Goal: Task Accomplishment & Management: Manage account settings

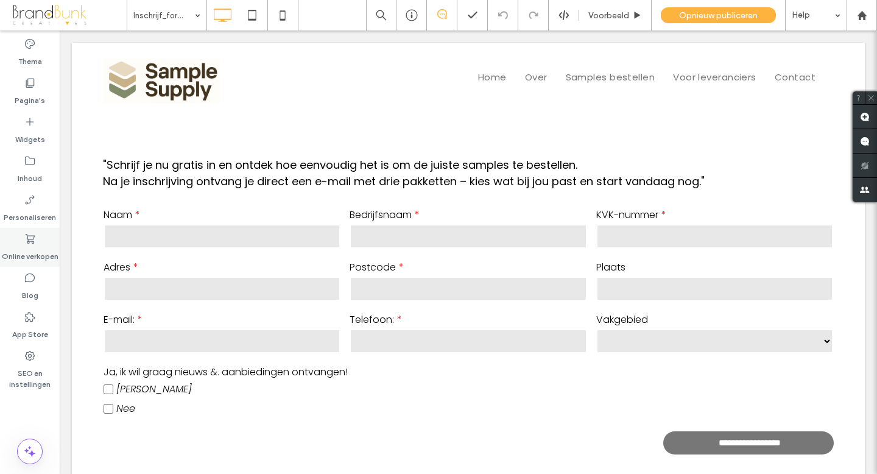
click at [34, 248] on label "Online verkopen" at bounding box center [30, 253] width 57 height 17
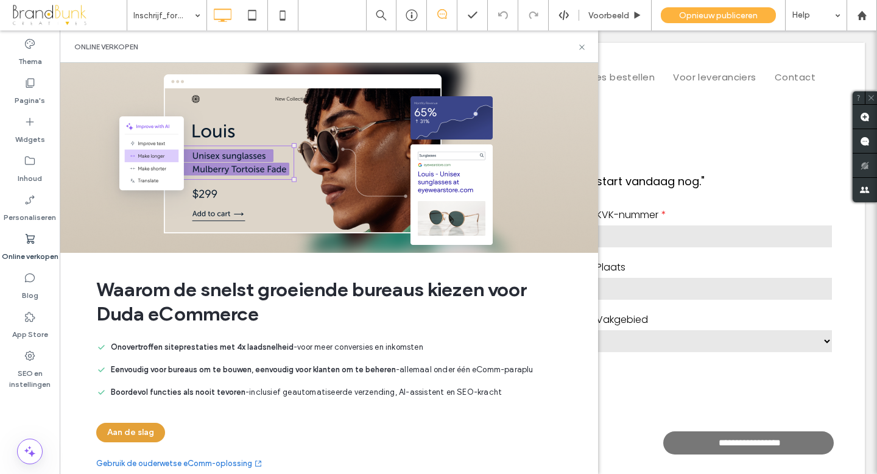
click at [145, 430] on button "Aan de slag" at bounding box center [130, 432] width 69 height 19
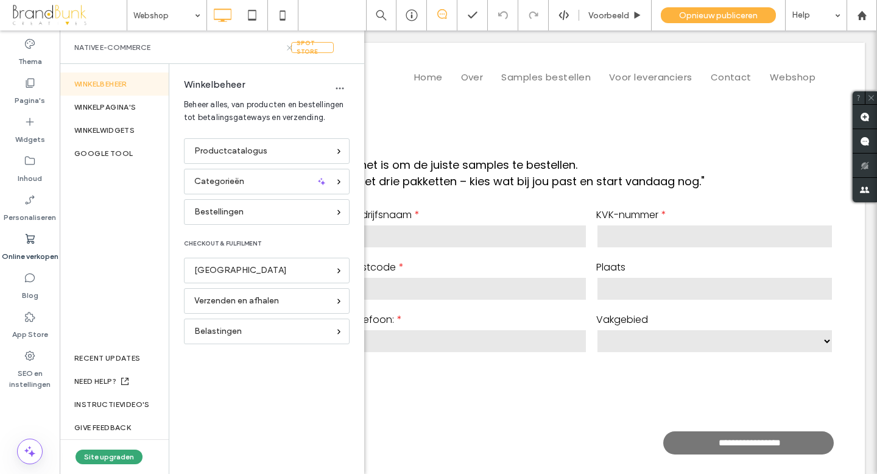
click at [290, 46] on use at bounding box center [289, 47] width 5 height 5
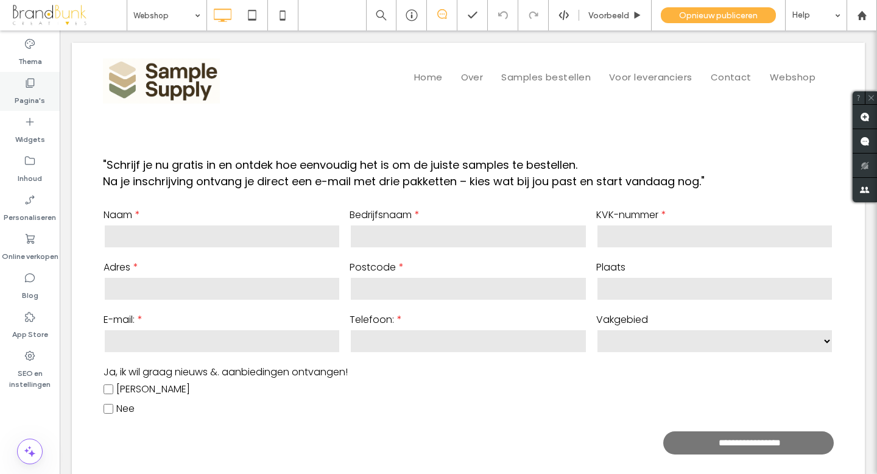
click at [35, 102] on label "Pagina's" at bounding box center [30, 97] width 30 height 17
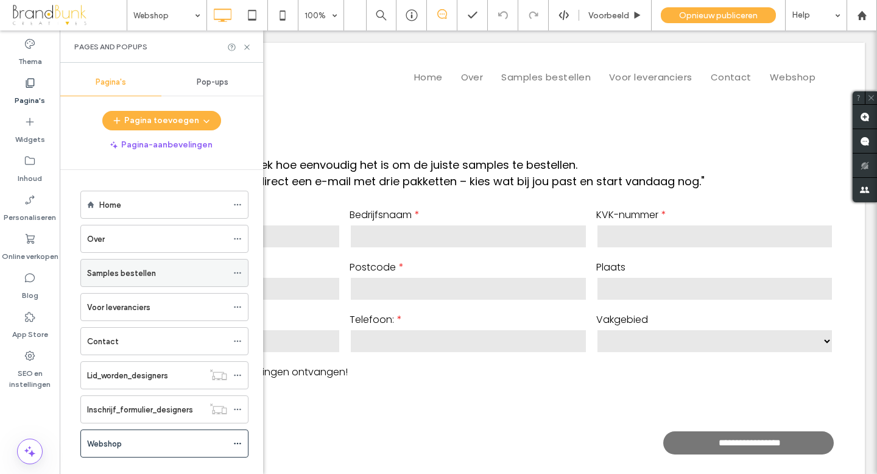
click at [237, 273] on icon at bounding box center [237, 272] width 9 height 9
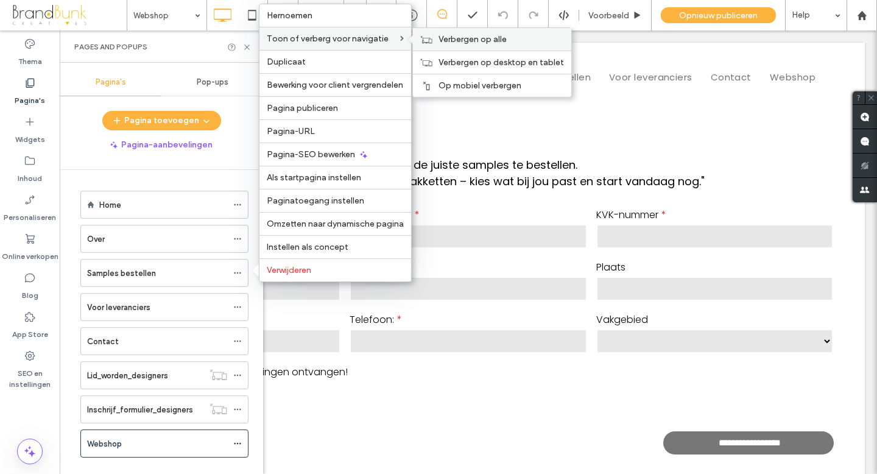
click at [452, 41] on span "Verbergen op alle" at bounding box center [472, 39] width 68 height 10
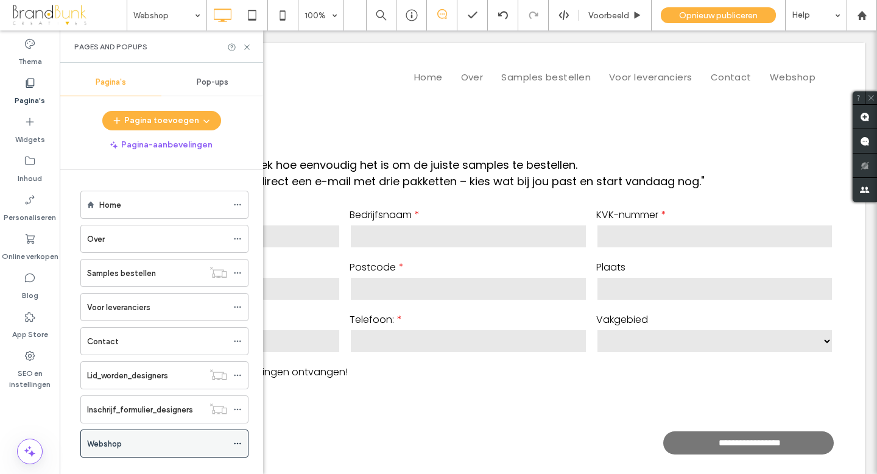
click at [235, 441] on icon at bounding box center [237, 443] width 9 height 9
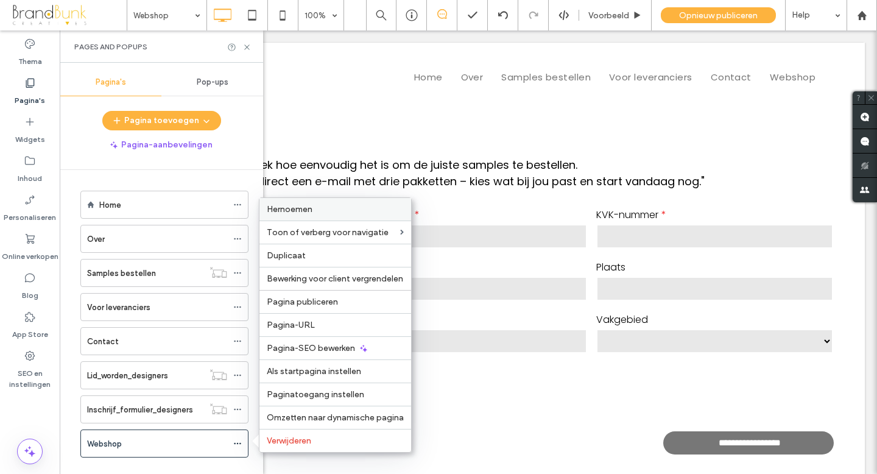
click at [307, 211] on span "Hernoemen" at bounding box center [290, 209] width 46 height 10
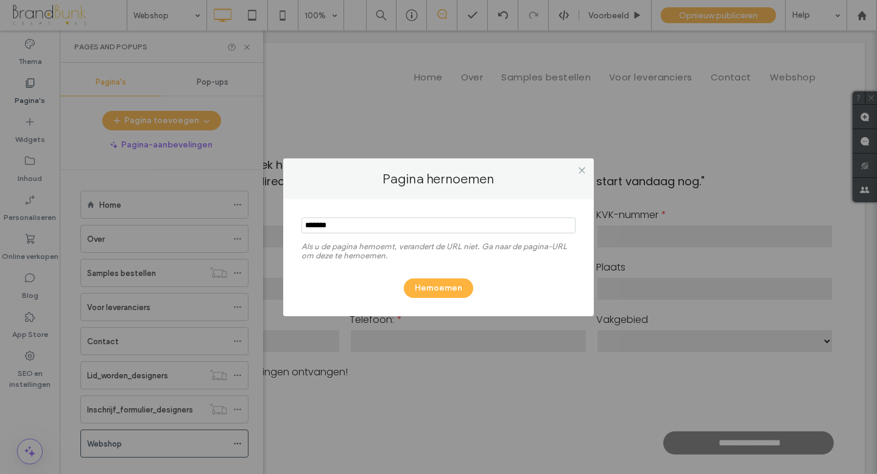
drag, startPoint x: 343, startPoint y: 223, endPoint x: 300, endPoint y: 223, distance: 42.6
click at [300, 223] on div "Als u de pagina hernoemt, verandert de URL niet. Ga naar de pagina-URL om deze …" at bounding box center [438, 257] width 310 height 117
type input "**********"
click at [444, 293] on button "Hernoemen" at bounding box center [438, 287] width 69 height 19
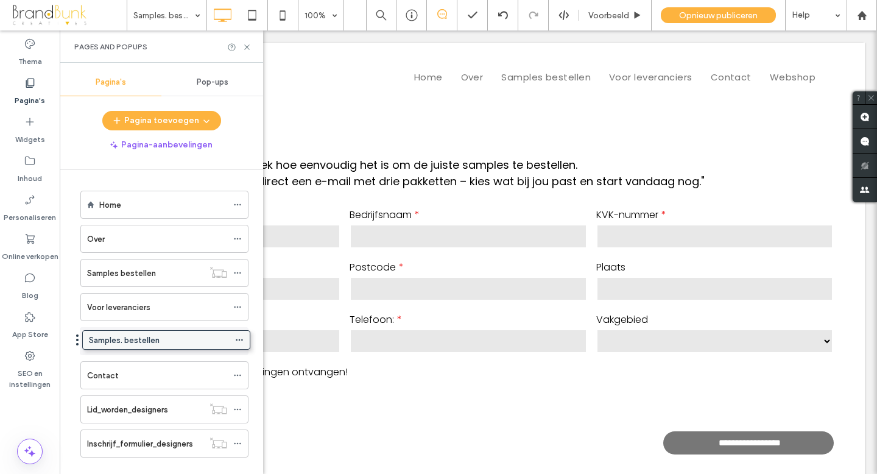
drag, startPoint x: 147, startPoint y: 443, endPoint x: 149, endPoint y: 344, distance: 99.3
click at [239, 337] on icon at bounding box center [237, 341] width 9 height 9
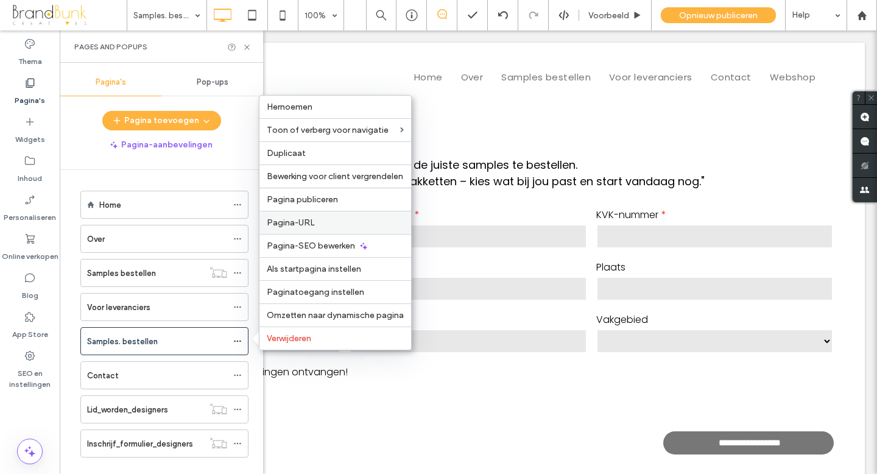
click at [331, 219] on label "Pagina-URL" at bounding box center [335, 222] width 137 height 10
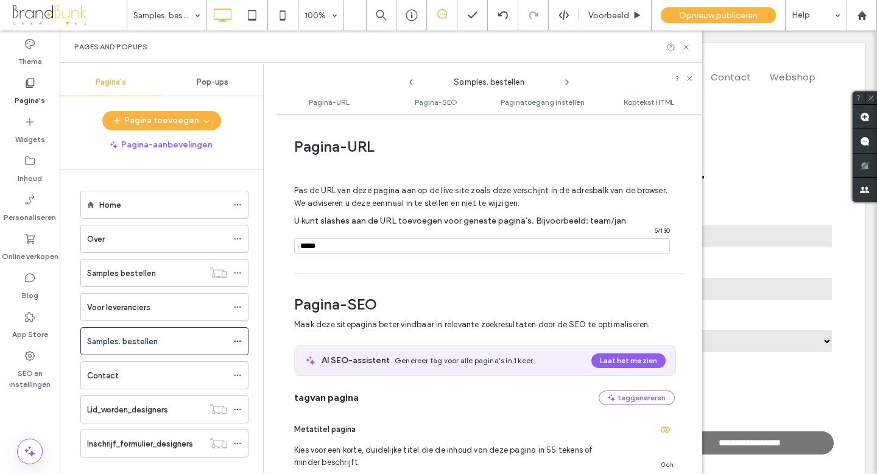
scroll to position [6, 0]
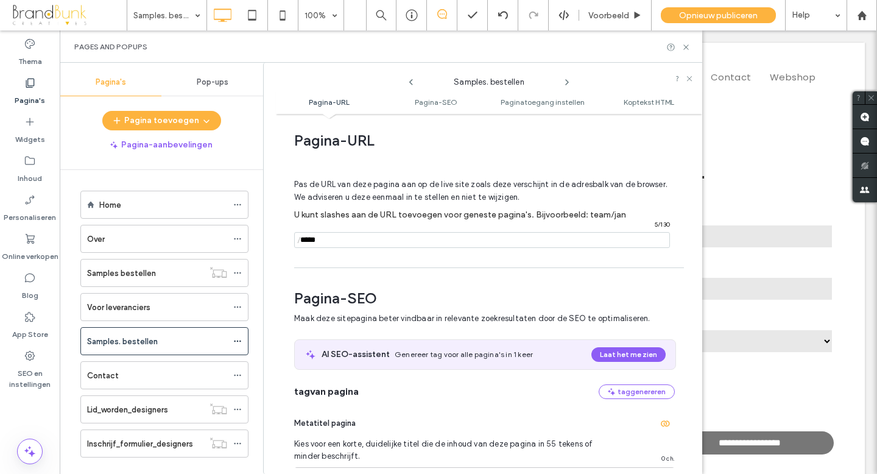
drag, startPoint x: 328, startPoint y: 244, endPoint x: 294, endPoint y: 244, distance: 34.1
click at [294, 244] on div "/ 5 / 130" at bounding box center [482, 240] width 376 height 16
type input "**********"
click at [686, 46] on icon at bounding box center [685, 47] width 9 height 9
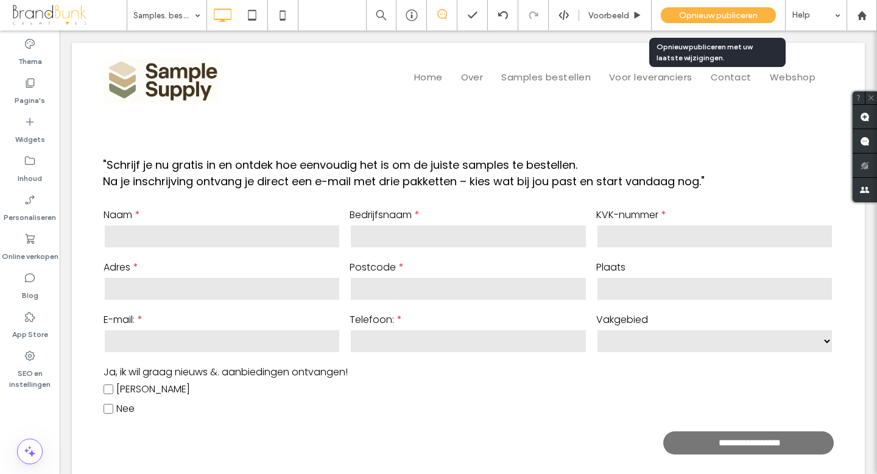
click at [696, 16] on span "Opnieuw publiceren" at bounding box center [718, 15] width 79 height 10
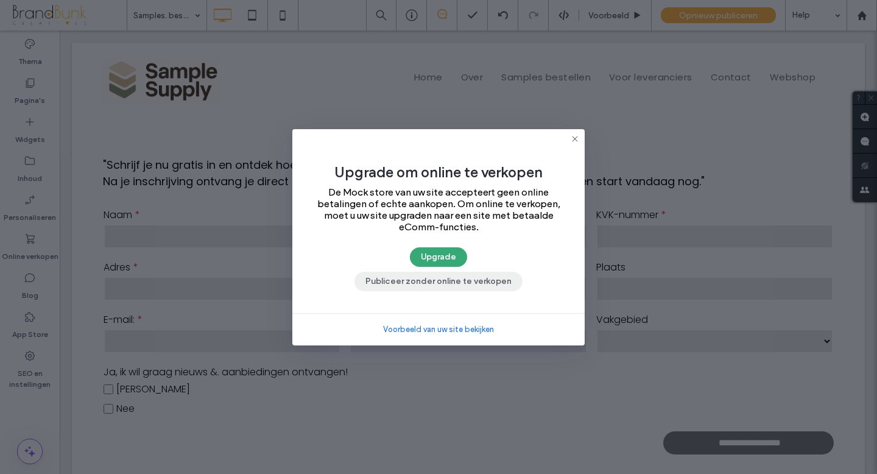
click at [466, 285] on button "Publiceer zonder online te verkopen" at bounding box center [438, 281] width 168 height 19
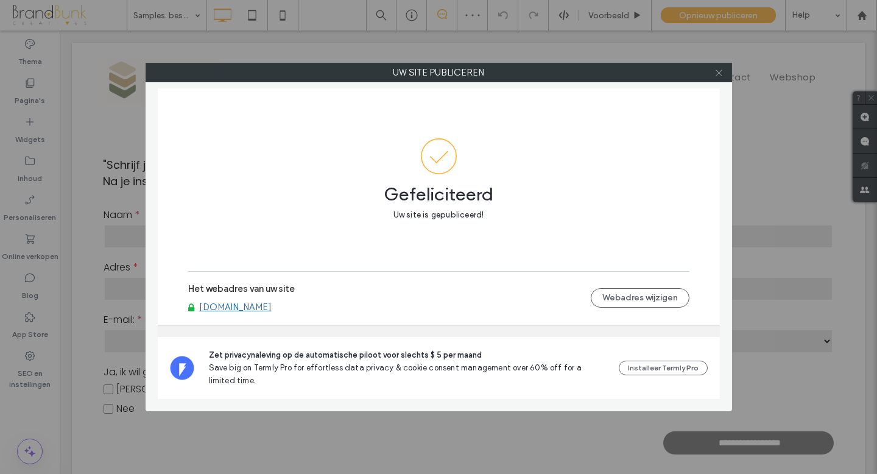
click at [717, 74] on icon at bounding box center [718, 72] width 9 height 9
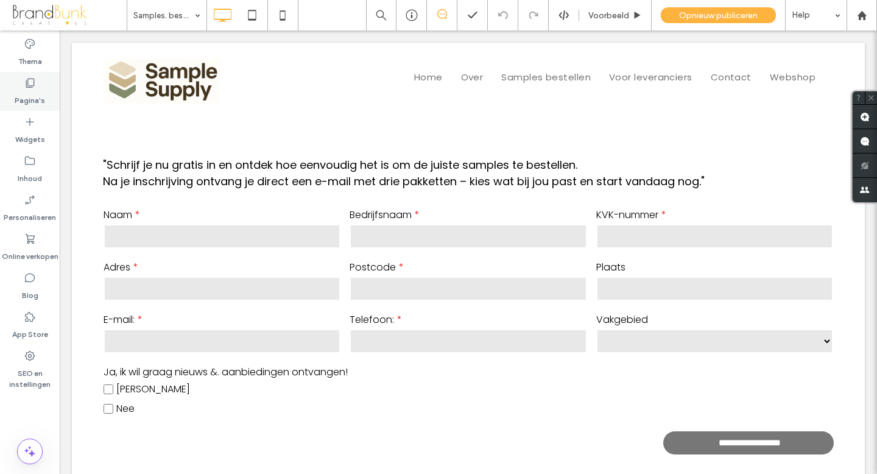
click at [28, 102] on label "Pagina's" at bounding box center [30, 97] width 30 height 17
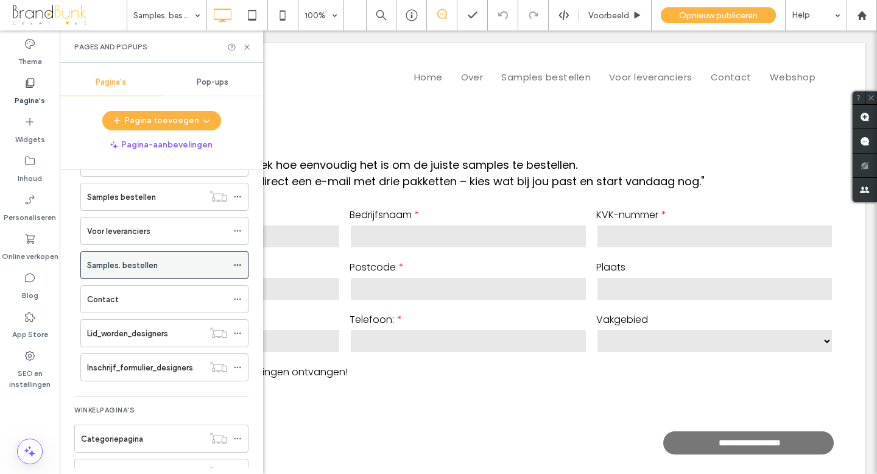
scroll to position [74, 0]
click at [237, 267] on icon at bounding box center [237, 266] width 9 height 9
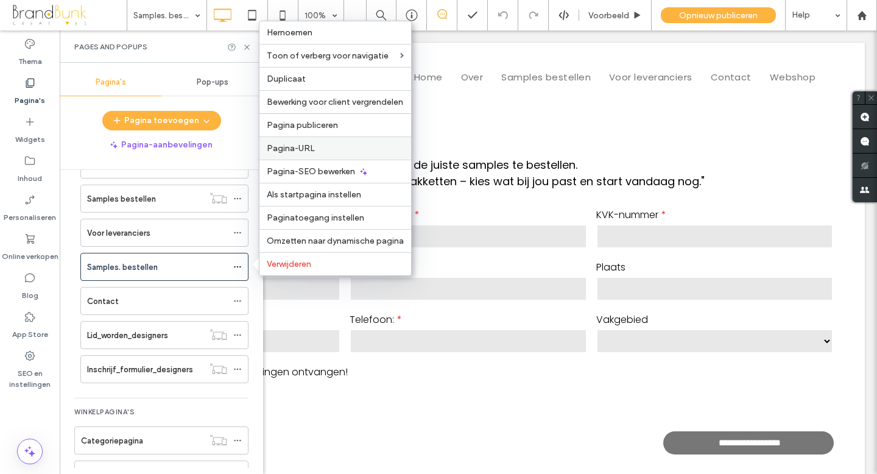
click at [301, 148] on span "Pagina-URL" at bounding box center [291, 148] width 48 height 10
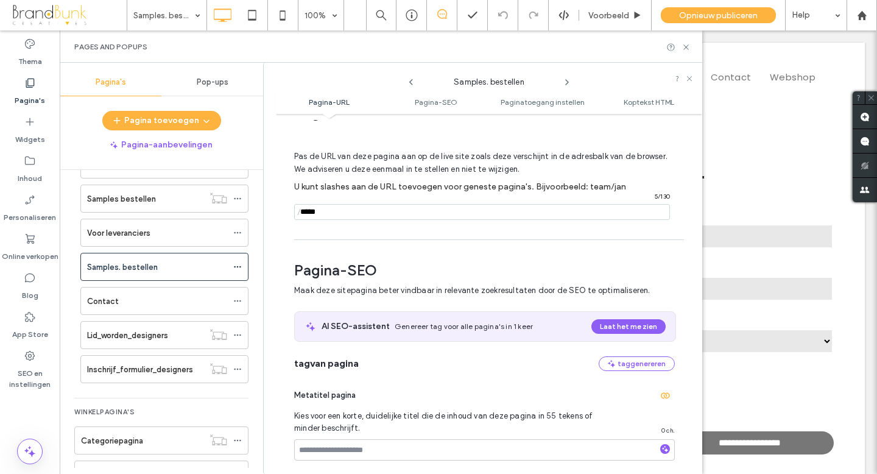
scroll to position [44, 0]
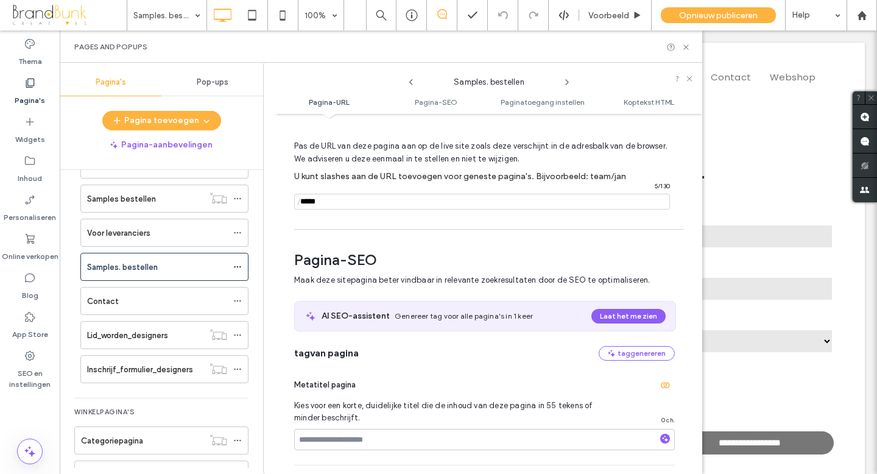
drag, startPoint x: 324, startPoint y: 203, endPoint x: 290, endPoint y: 203, distance: 33.5
click at [290, 203] on div "Pagina-URL Pas de URL van deze pagina aan op de live site zoals deze verschijnt…" at bounding box center [489, 294] width 426 height 348
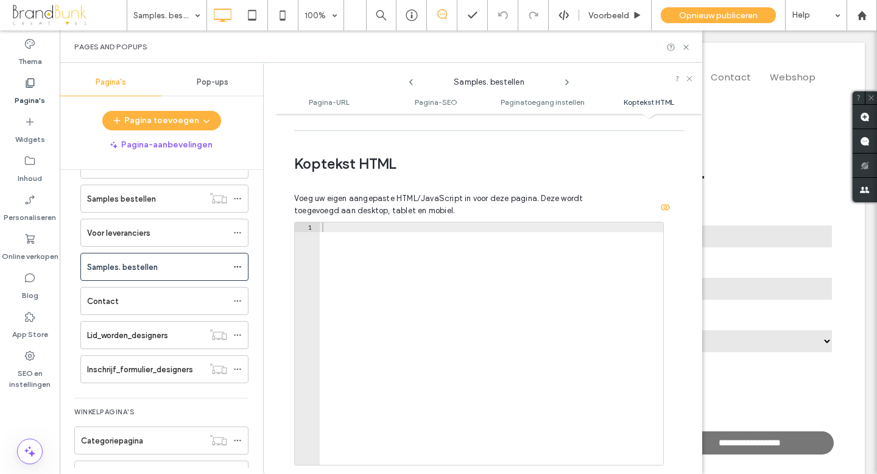
scroll to position [1211, 0]
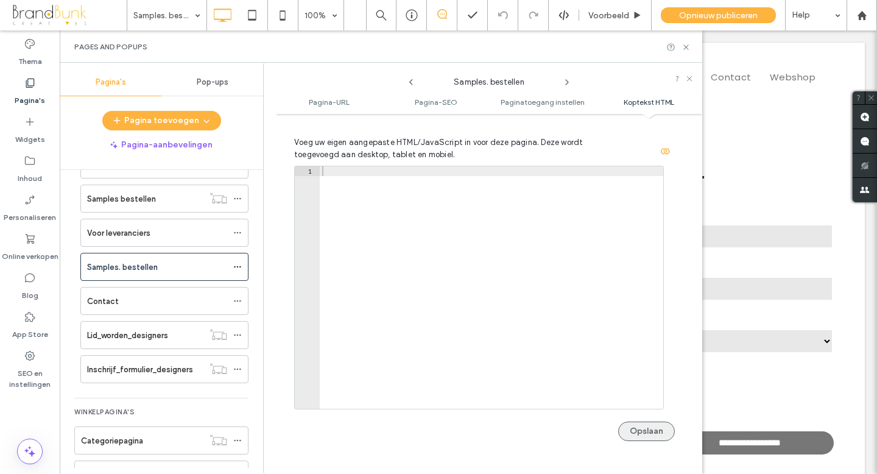
type input "**********"
click at [640, 433] on button "Opslaan" at bounding box center [646, 430] width 57 height 19
click at [686, 47] on icon at bounding box center [685, 47] width 9 height 9
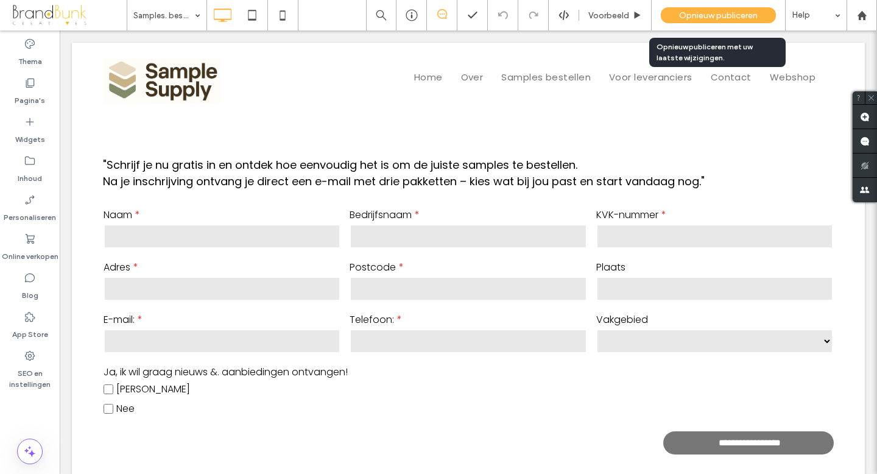
click at [704, 13] on span "Opnieuw publiceren" at bounding box center [718, 15] width 79 height 10
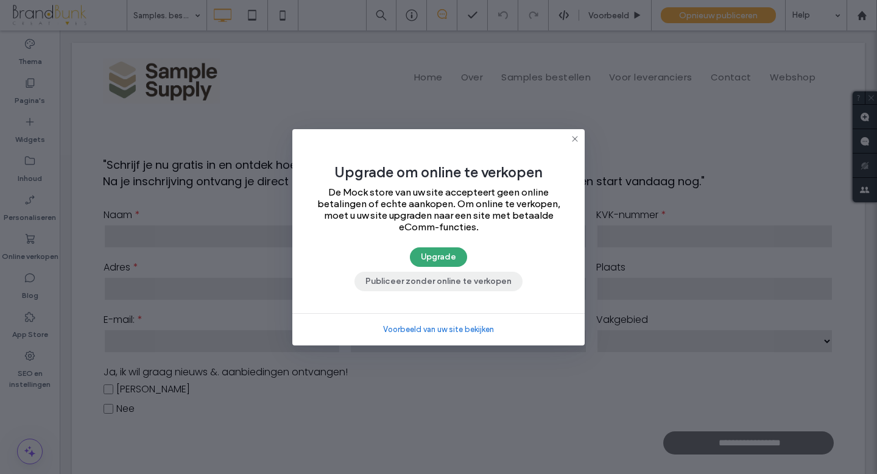
click at [469, 278] on button "Publiceer zonder online te verkopen" at bounding box center [438, 281] width 168 height 19
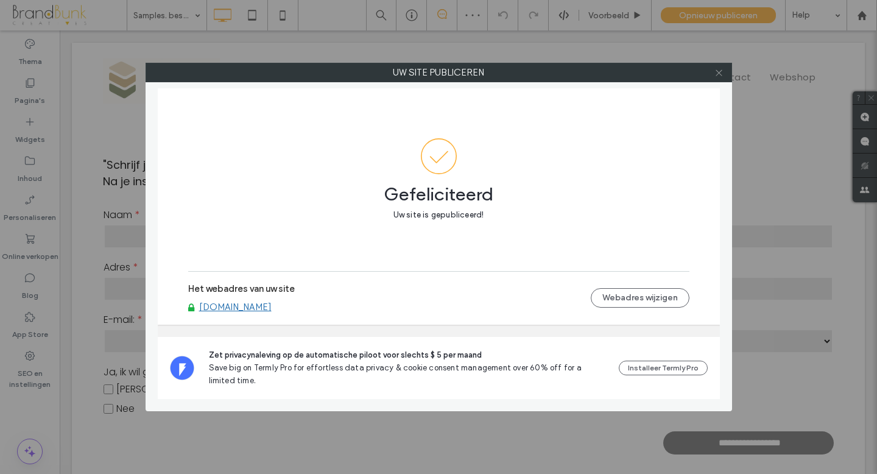
click at [720, 73] on icon at bounding box center [718, 72] width 9 height 9
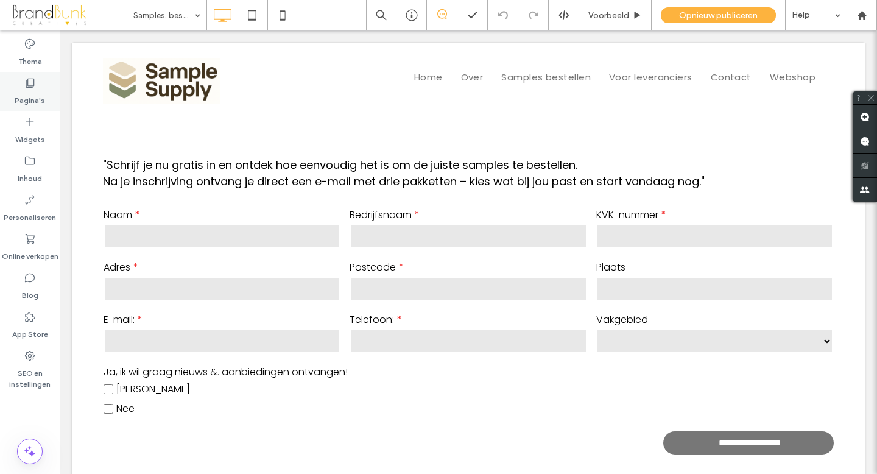
click at [32, 100] on label "Pagina's" at bounding box center [30, 97] width 30 height 17
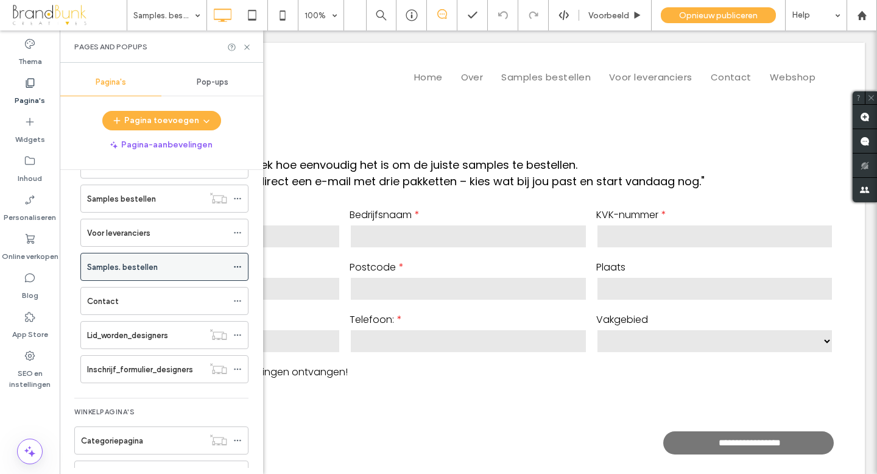
scroll to position [77, 0]
click at [239, 262] on icon at bounding box center [237, 263] width 9 height 9
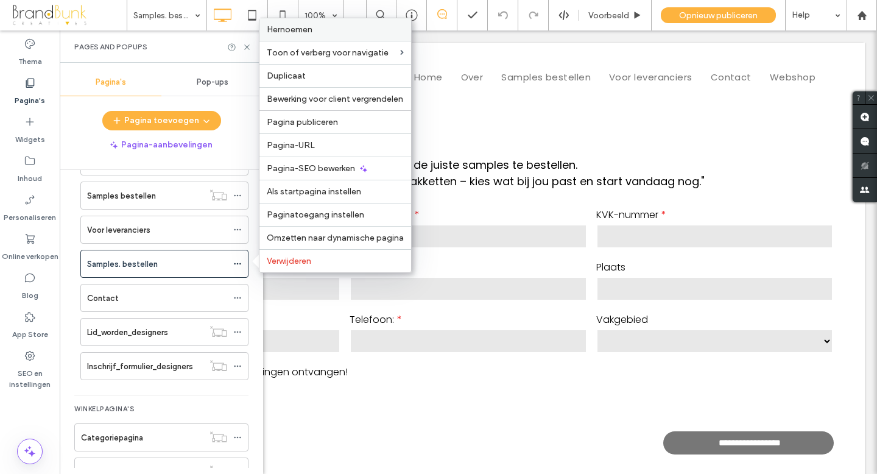
click at [324, 33] on label "Hernoemen" at bounding box center [335, 29] width 137 height 10
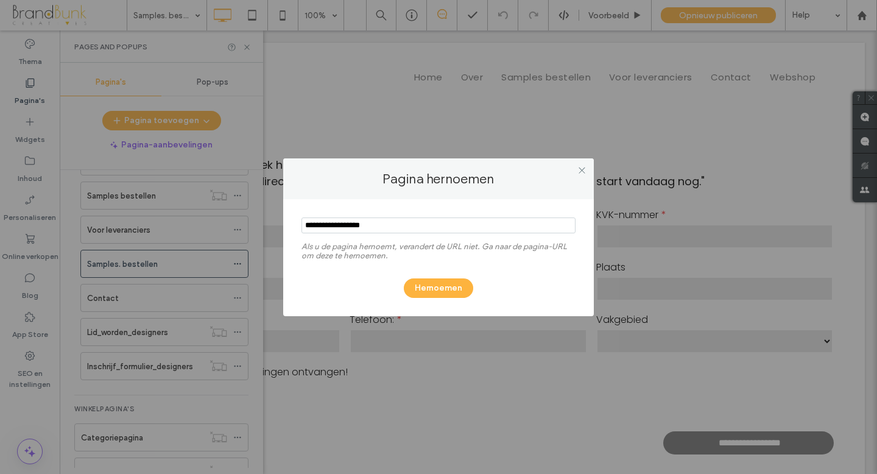
click at [340, 226] on input "notEmpty" at bounding box center [438, 225] width 274 height 16
type input "**********"
click at [435, 286] on button "Hernoemen" at bounding box center [438, 287] width 69 height 19
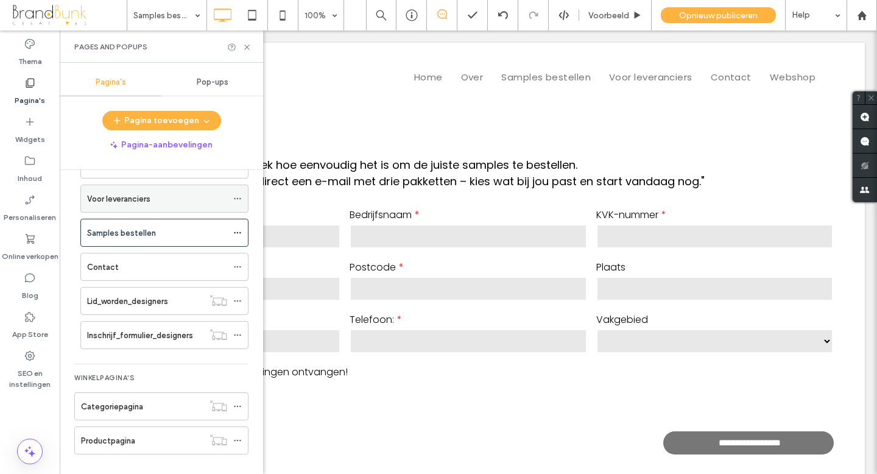
scroll to position [110, 0]
click at [241, 233] on icon at bounding box center [237, 230] width 9 height 9
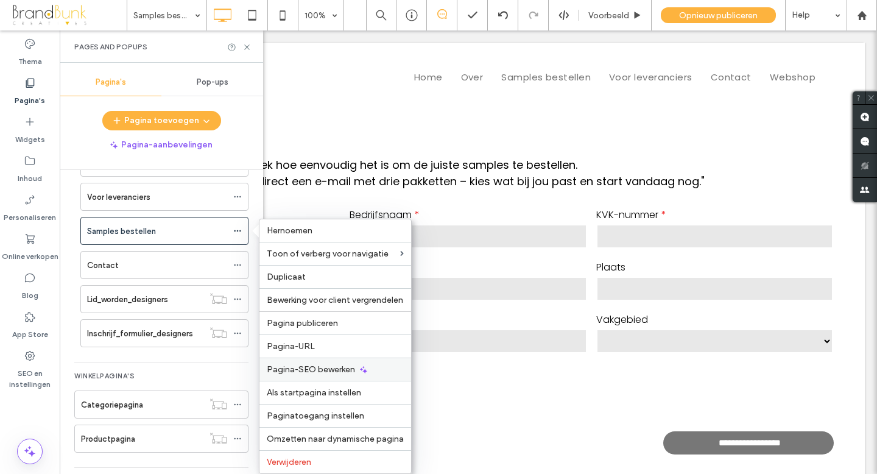
click at [308, 371] on span "Pagina-SEO bewerken" at bounding box center [311, 369] width 88 height 10
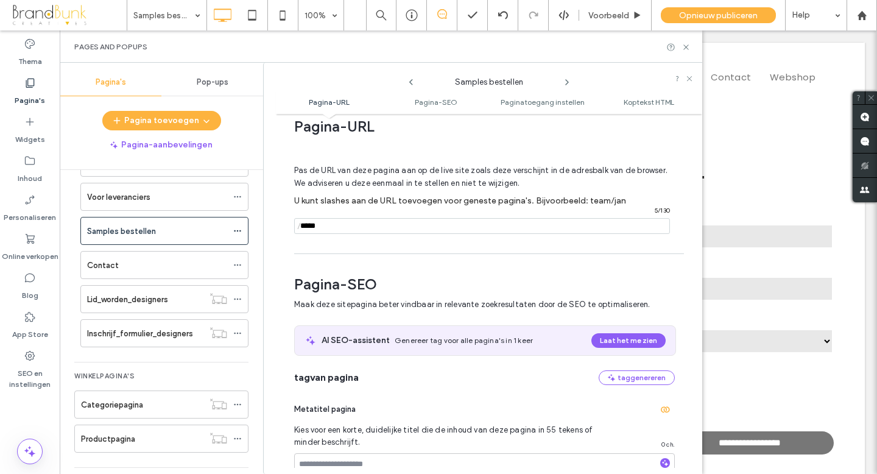
scroll to position [10, 0]
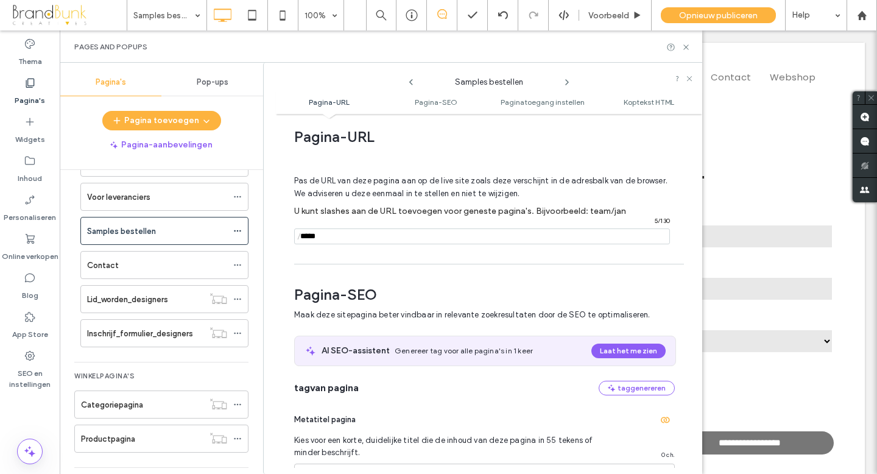
drag, startPoint x: 320, startPoint y: 239, endPoint x: 286, endPoint y: 242, distance: 34.2
click at [286, 242] on div "Pagina-URL Pas de URL van deze pagina aan op de live site zoals deze verschijnt…" at bounding box center [489, 294] width 426 height 348
type input "*"
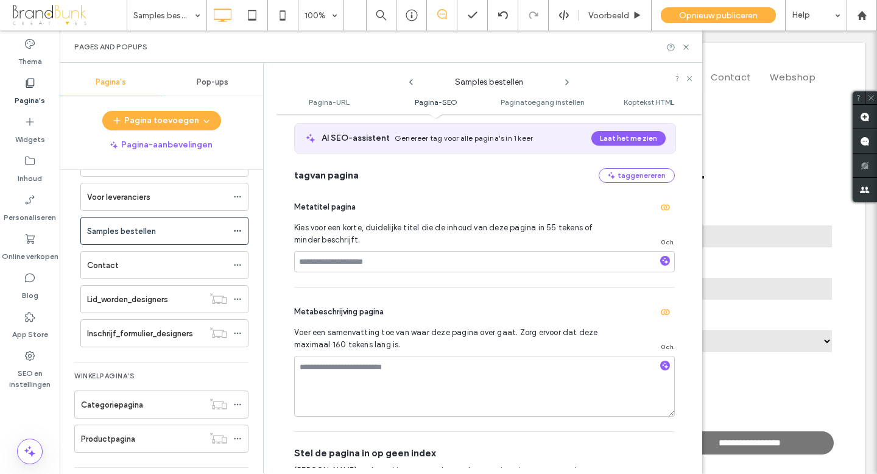
scroll to position [223, 0]
type input "**********"
click at [354, 265] on input at bounding box center [484, 260] width 380 height 21
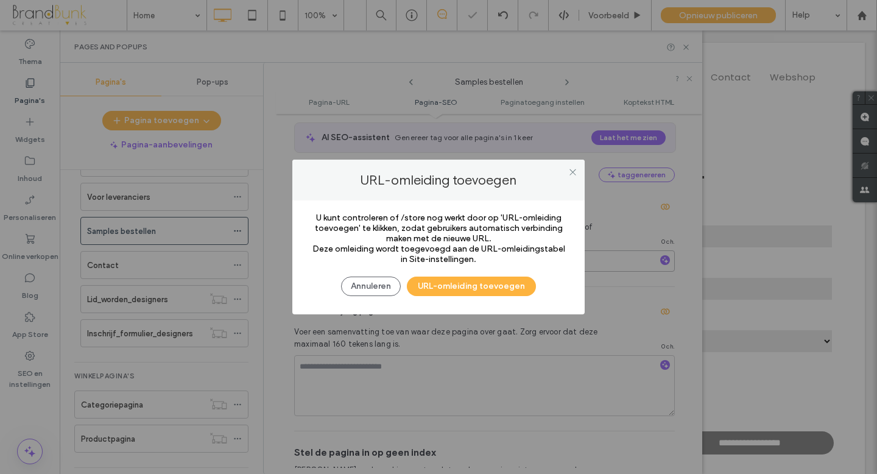
type input "*"
click at [452, 285] on button "URL-omleiding toevoegen" at bounding box center [471, 285] width 129 height 19
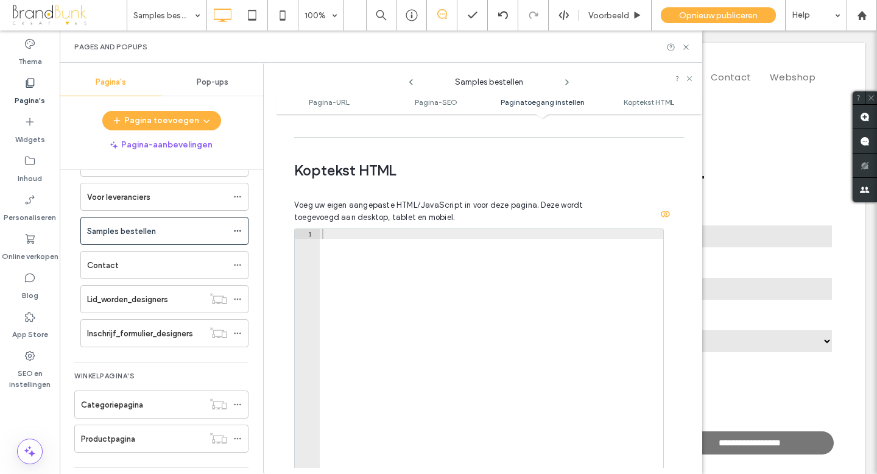
scroll to position [1211, 0]
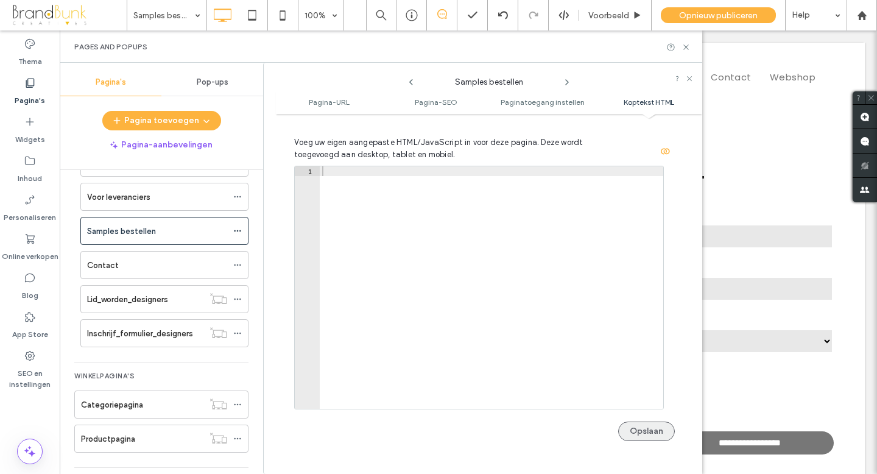
click at [642, 434] on button "Opslaan" at bounding box center [646, 430] width 57 height 19
click at [685, 46] on use at bounding box center [685, 46] width 5 height 5
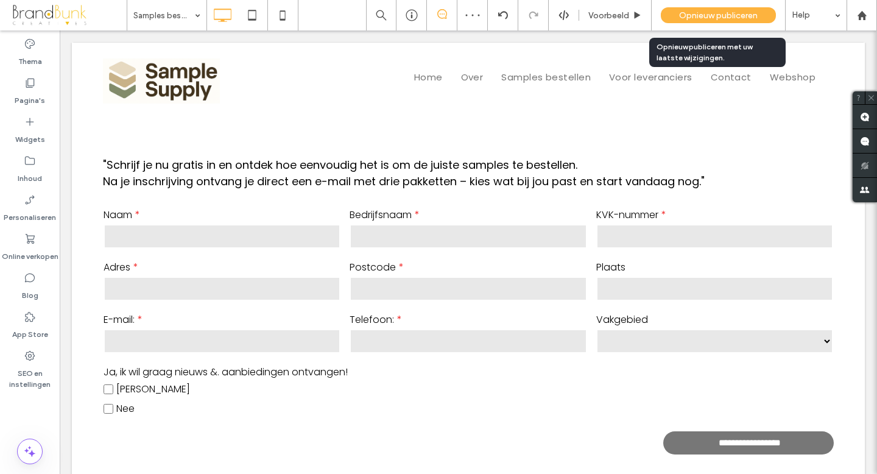
click at [703, 16] on span "Opnieuw publiceren" at bounding box center [718, 15] width 79 height 10
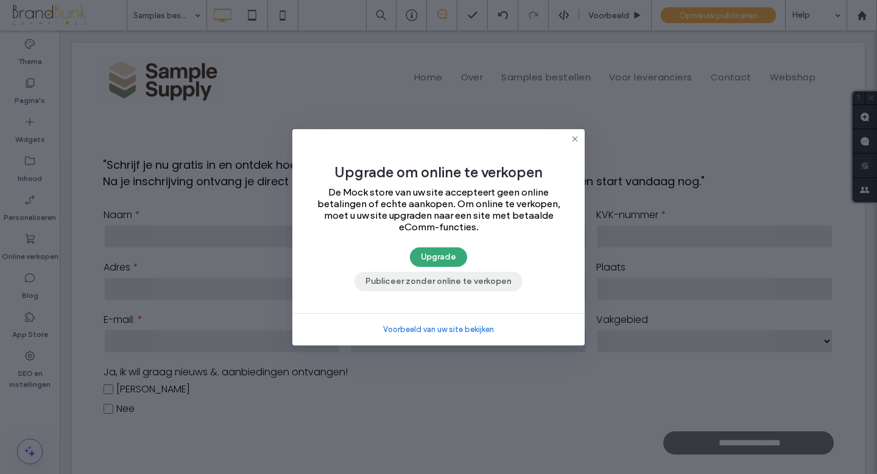
click at [469, 282] on button "Publiceer zonder online te verkopen" at bounding box center [438, 281] width 168 height 19
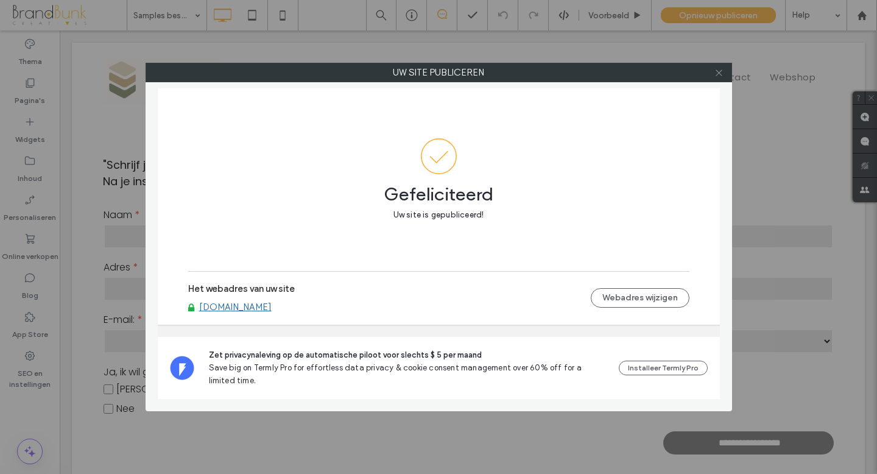
click at [718, 72] on icon at bounding box center [718, 72] width 9 height 9
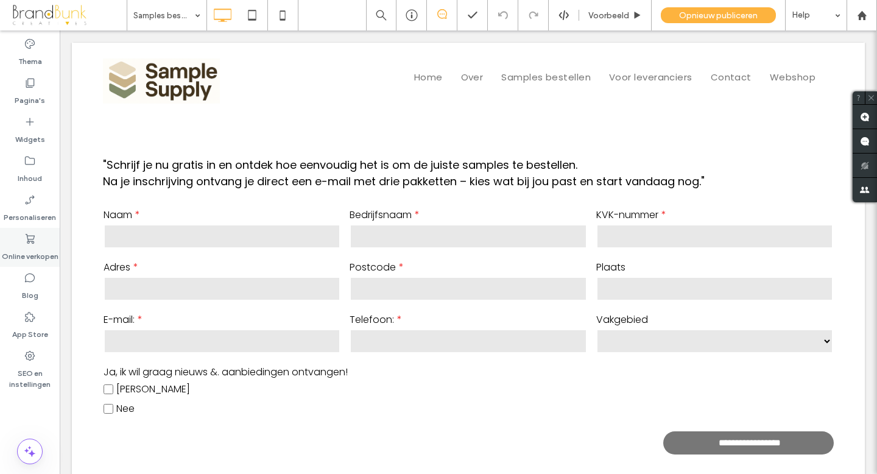
click at [28, 247] on label "Online verkopen" at bounding box center [30, 253] width 57 height 17
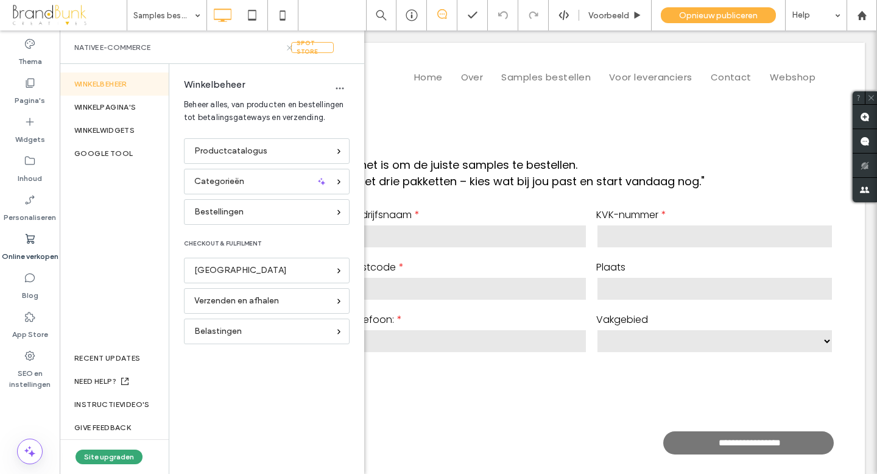
click at [291, 49] on icon at bounding box center [289, 47] width 9 height 9
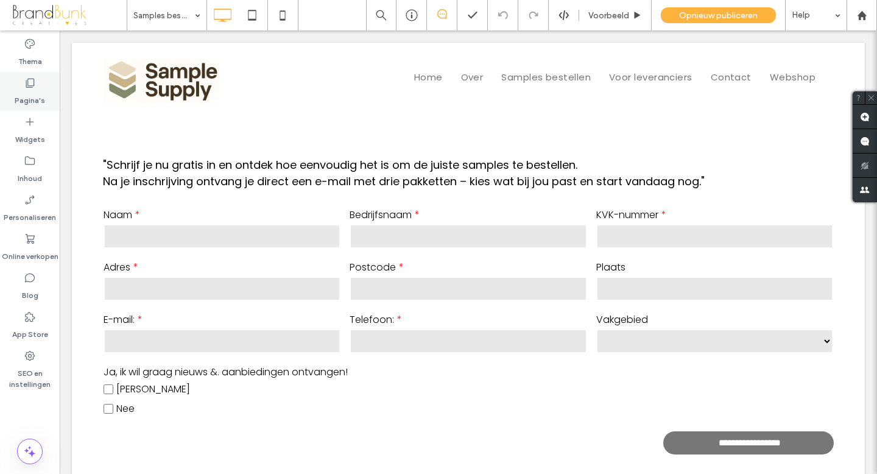
click at [27, 91] on label "Pagina's" at bounding box center [30, 97] width 30 height 17
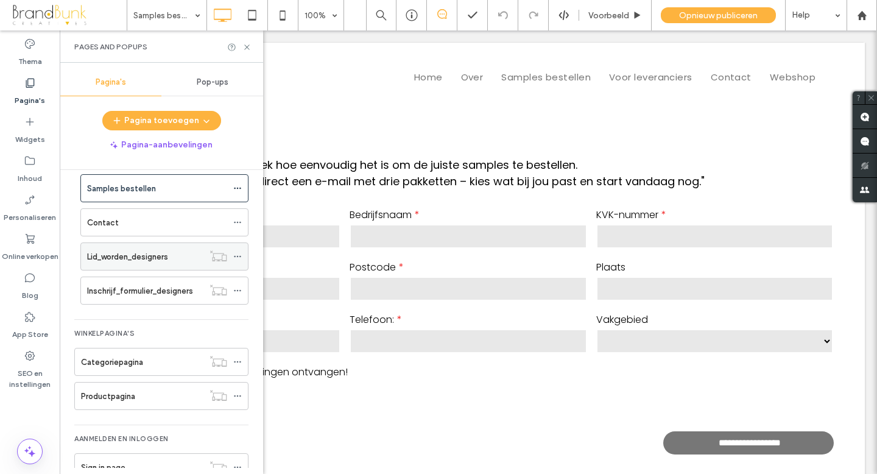
scroll to position [182, 0]
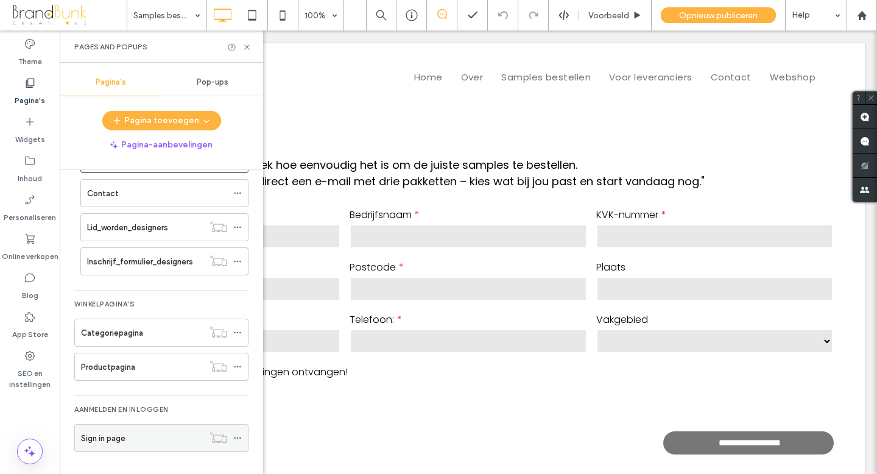
click at [239, 437] on icon at bounding box center [237, 437] width 9 height 9
click at [166, 441] on div "Sign in page" at bounding box center [142, 438] width 122 height 13
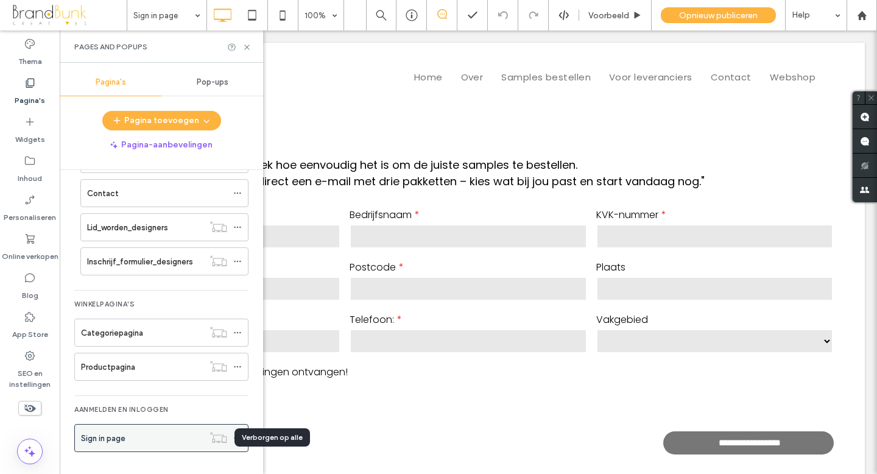
click at [216, 436] on icon at bounding box center [218, 437] width 18 height 12
click at [240, 438] on icon at bounding box center [237, 437] width 9 height 9
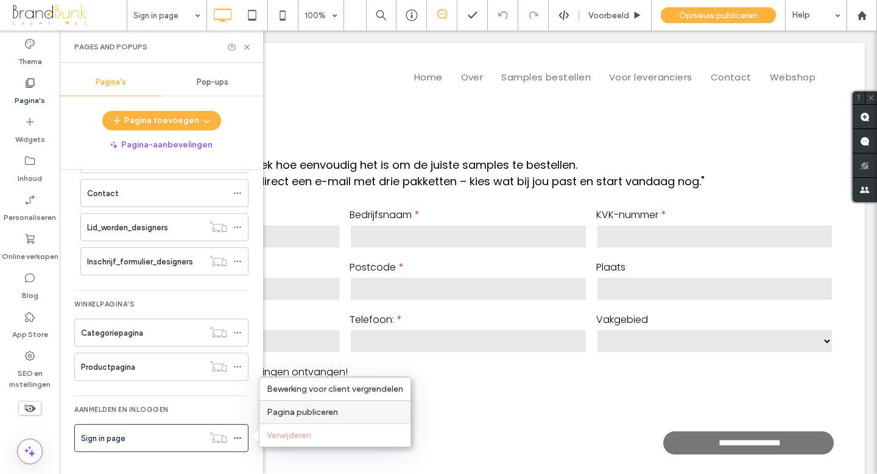
click at [293, 407] on span "Pagina publiceren" at bounding box center [302, 412] width 71 height 10
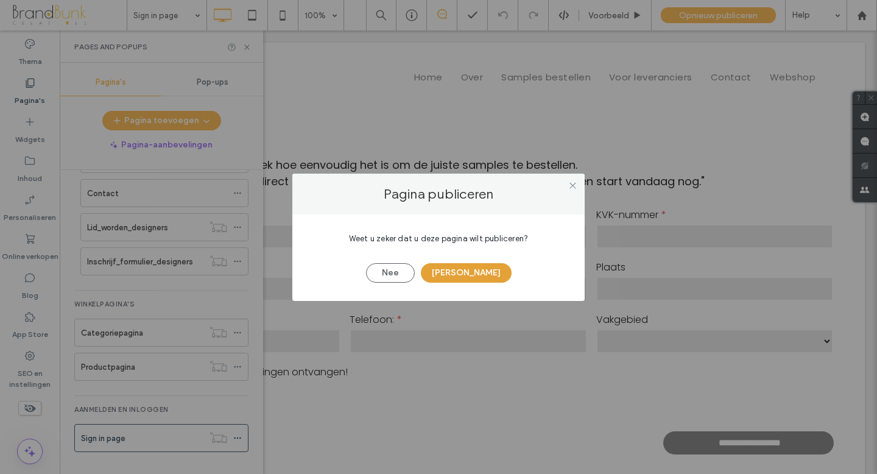
click at [464, 271] on button "[PERSON_NAME]" at bounding box center [466, 272] width 91 height 19
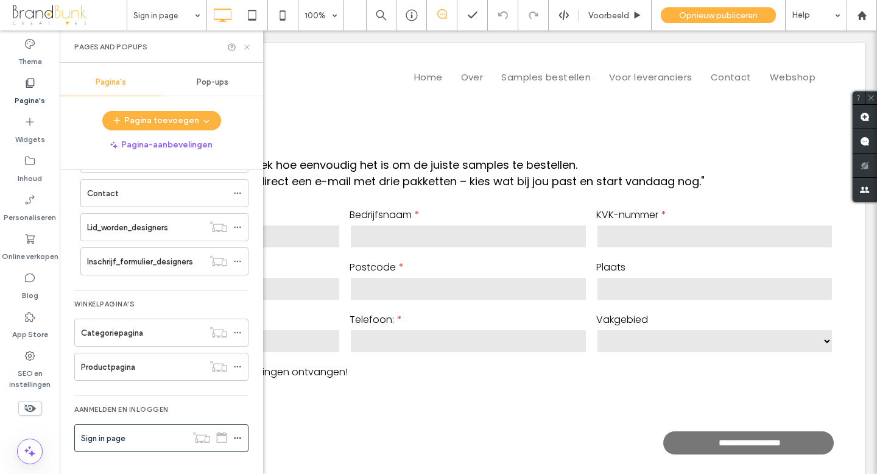
click at [247, 49] on icon at bounding box center [246, 47] width 9 height 9
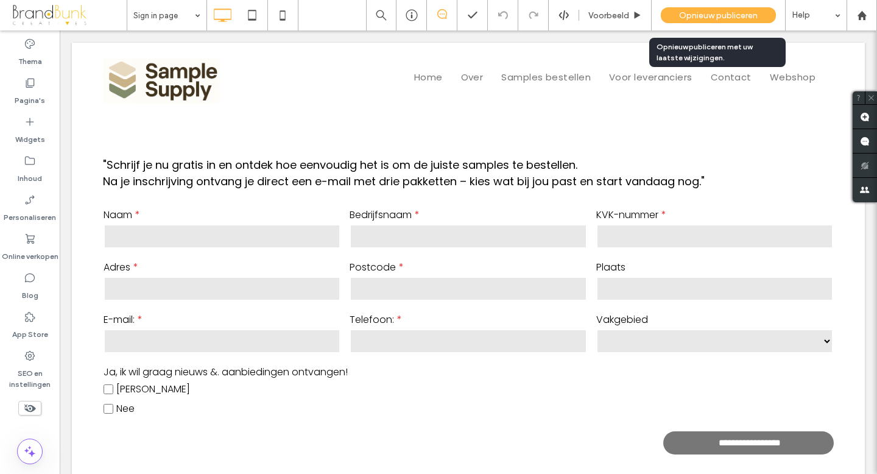
click at [698, 19] on span "Opnieuw publiceren" at bounding box center [718, 15] width 79 height 10
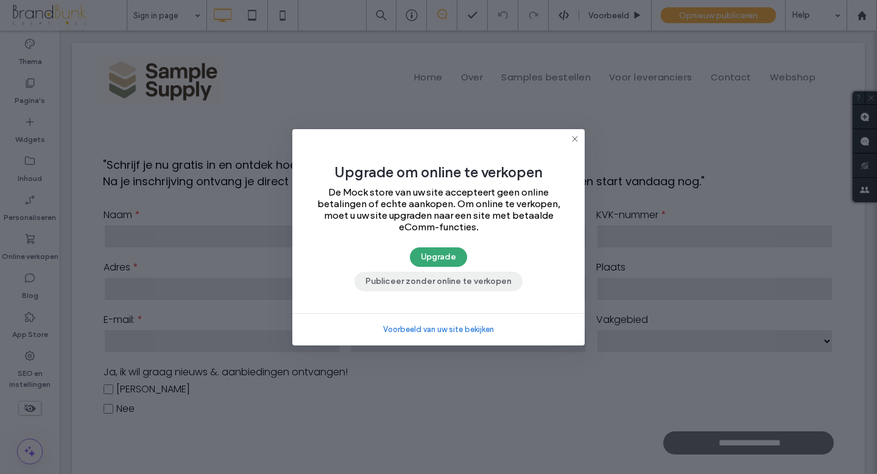
click at [472, 276] on button "Publiceer zonder online te verkopen" at bounding box center [438, 281] width 168 height 19
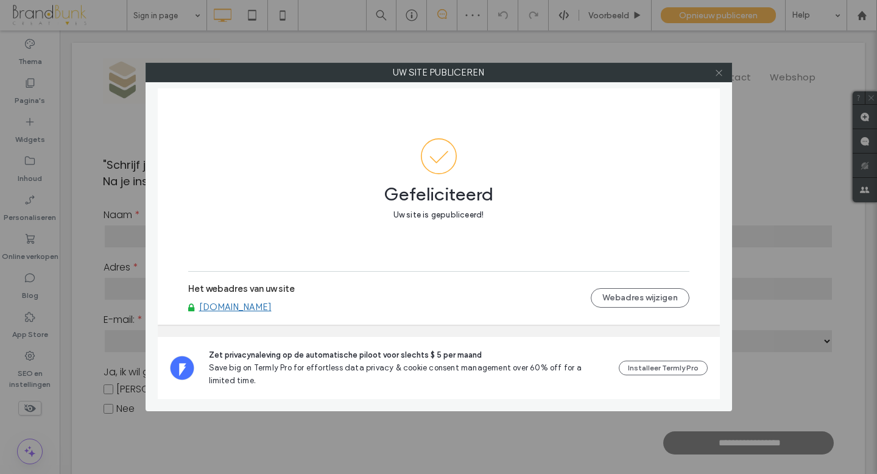
click at [717, 75] on icon at bounding box center [718, 72] width 9 height 9
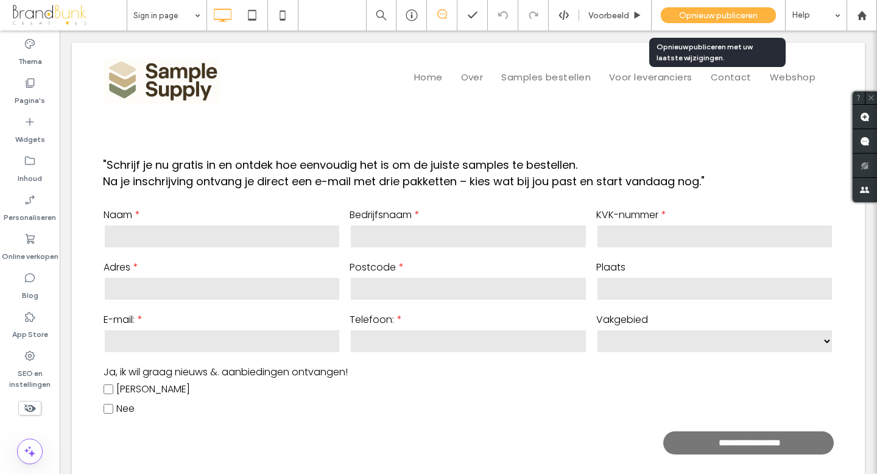
click at [702, 18] on span "Opnieuw publiceren" at bounding box center [718, 15] width 79 height 10
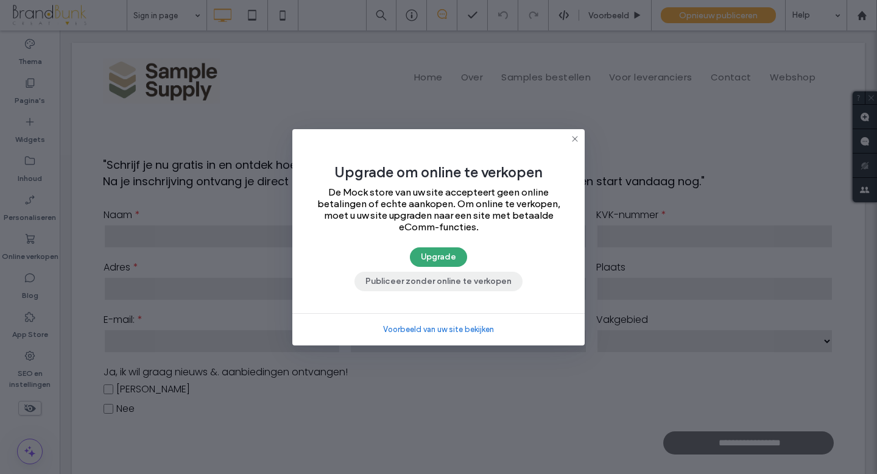
click at [476, 282] on button "Publiceer zonder online te verkopen" at bounding box center [438, 281] width 168 height 19
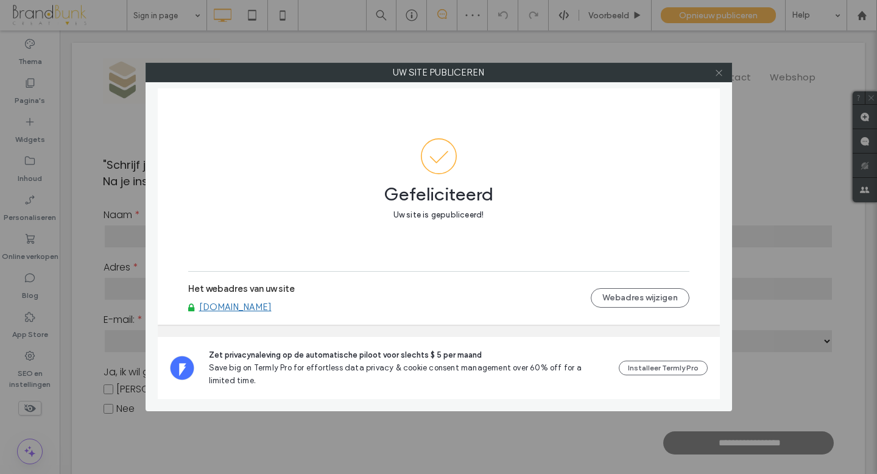
click at [718, 74] on icon at bounding box center [718, 72] width 9 height 9
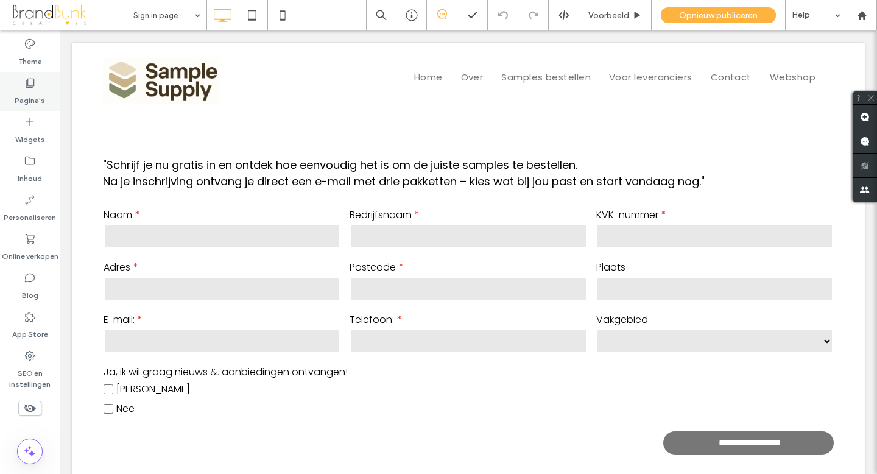
click at [34, 97] on label "Pagina's" at bounding box center [30, 97] width 30 height 17
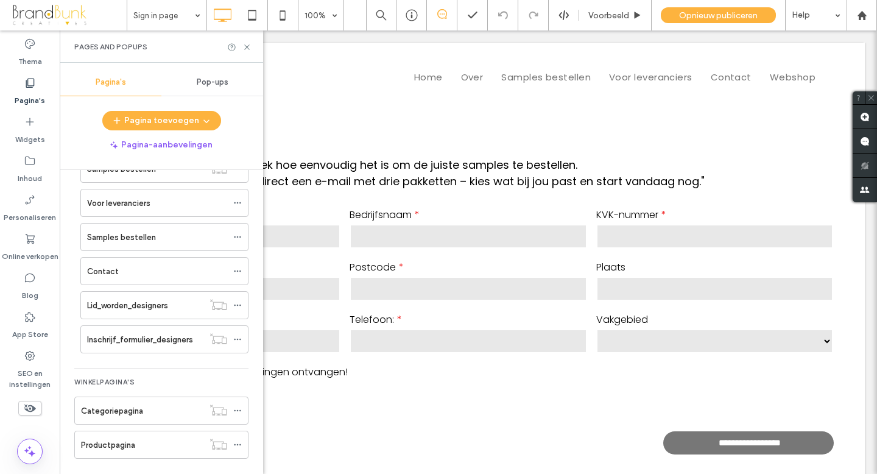
scroll to position [182, 0]
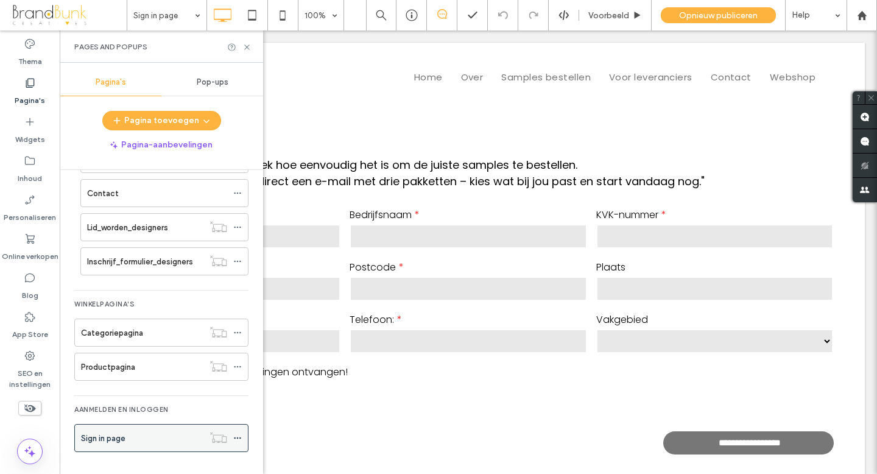
click at [239, 438] on icon at bounding box center [237, 437] width 9 height 9
click at [246, 47] on icon at bounding box center [246, 47] width 9 height 9
